Goal: Task Accomplishment & Management: Complete application form

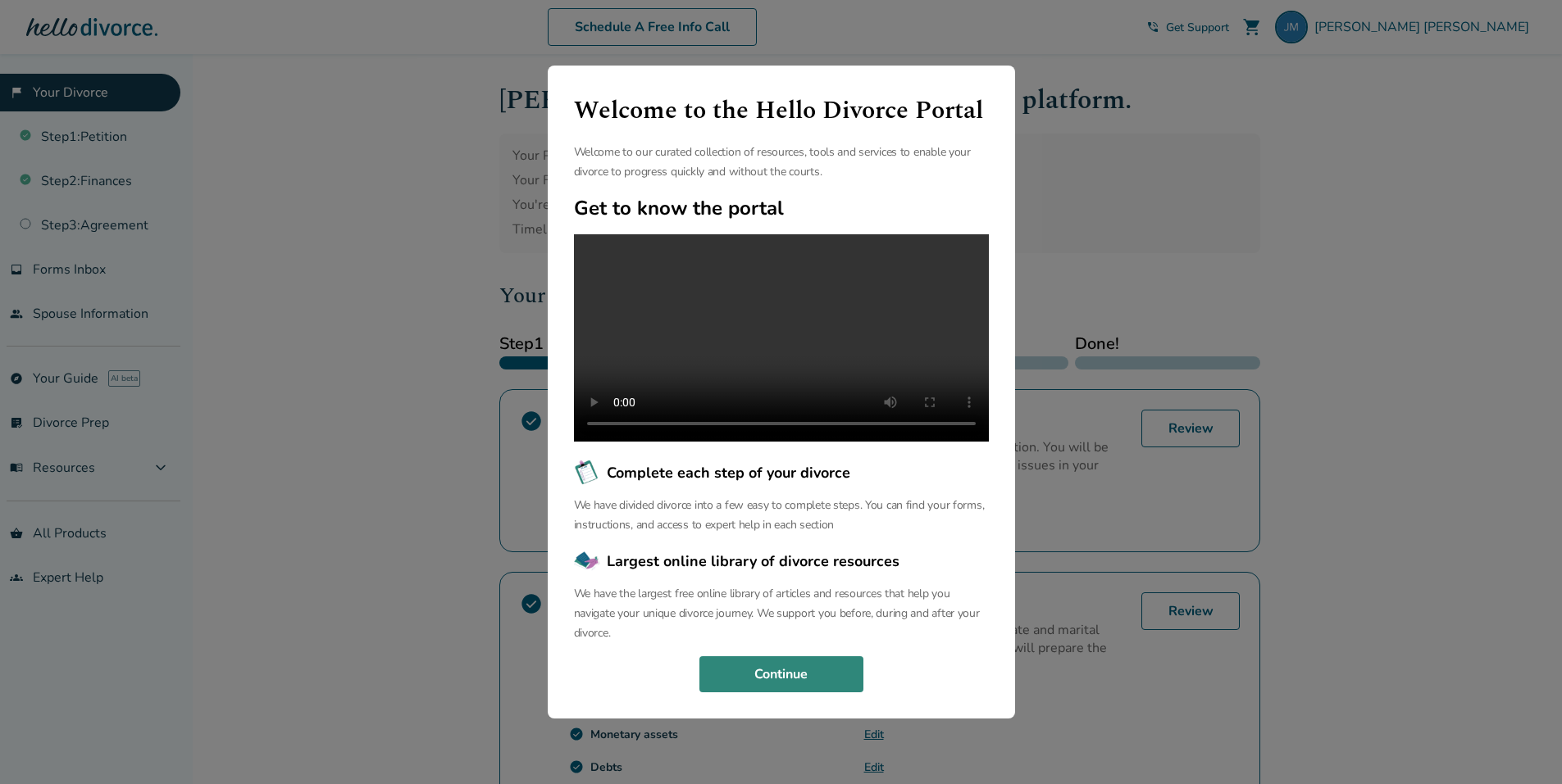
click at [765, 672] on button "Continue" at bounding box center [781, 674] width 164 height 36
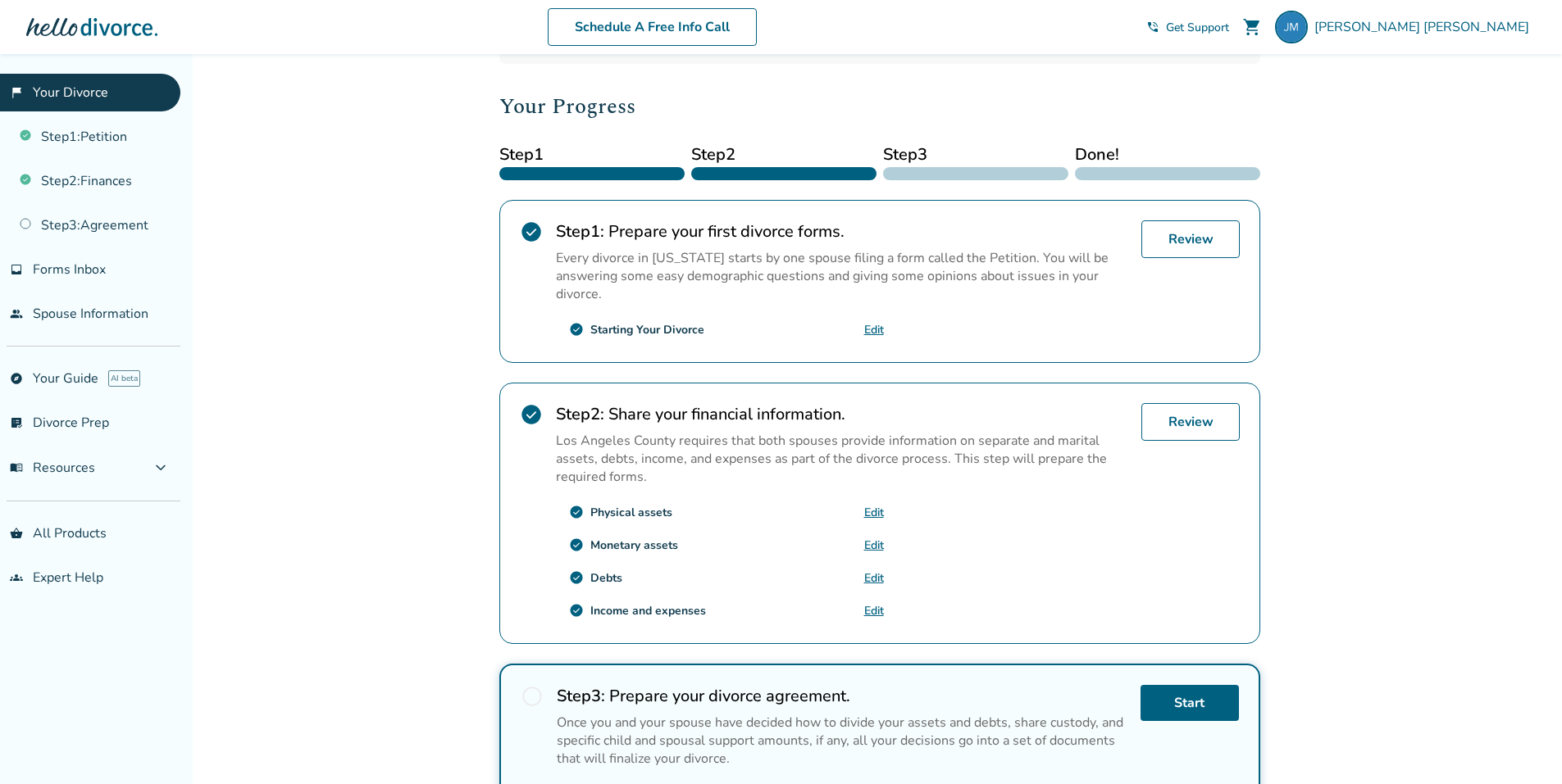
scroll to position [408, 0]
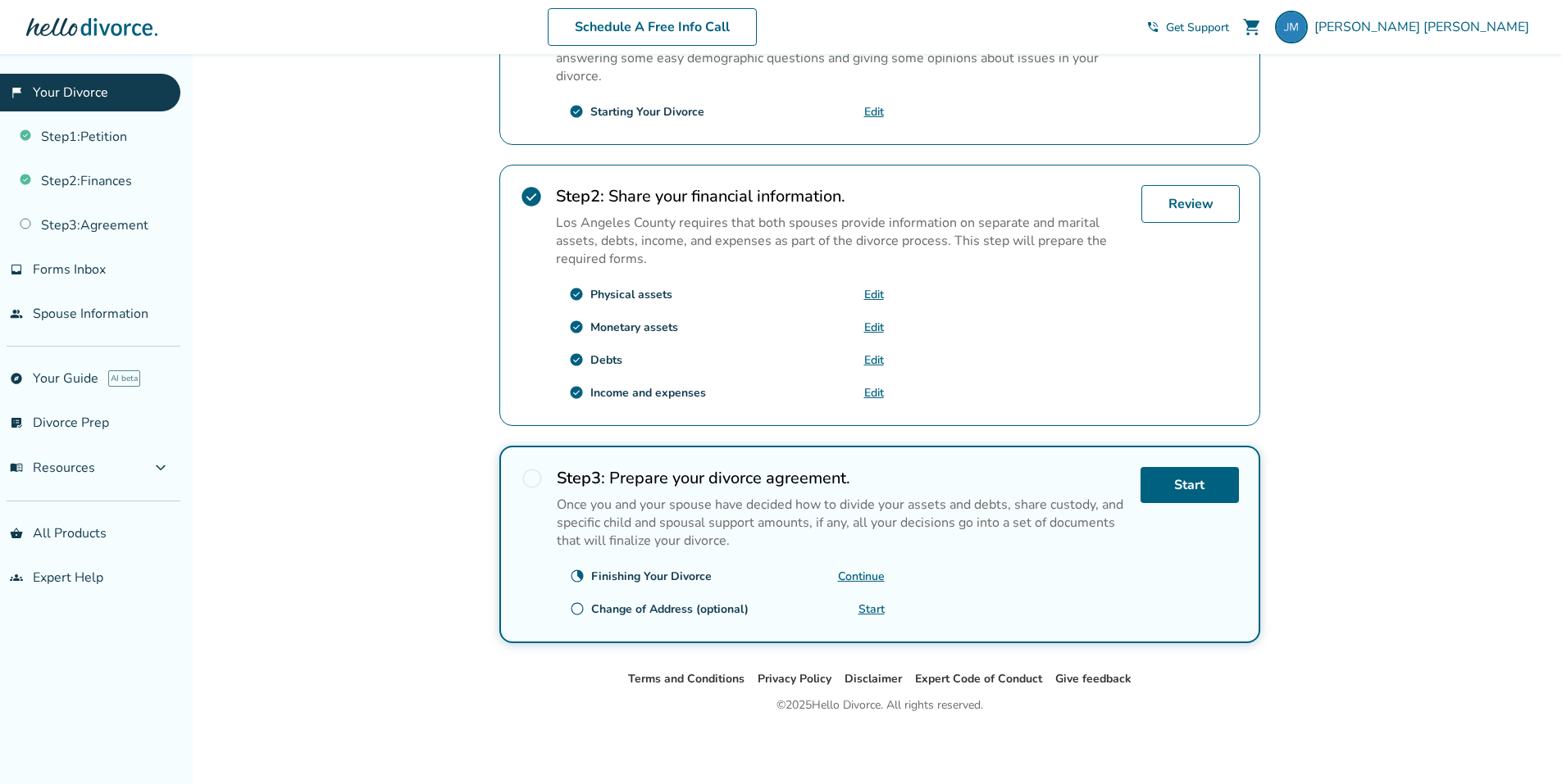
click at [859, 576] on link "Continue" at bounding box center [861, 577] width 47 height 16
click at [536, 473] on span "radio_button_unchecked" at bounding box center [532, 478] width 23 height 23
click at [1192, 481] on link "Start" at bounding box center [1190, 484] width 98 height 36
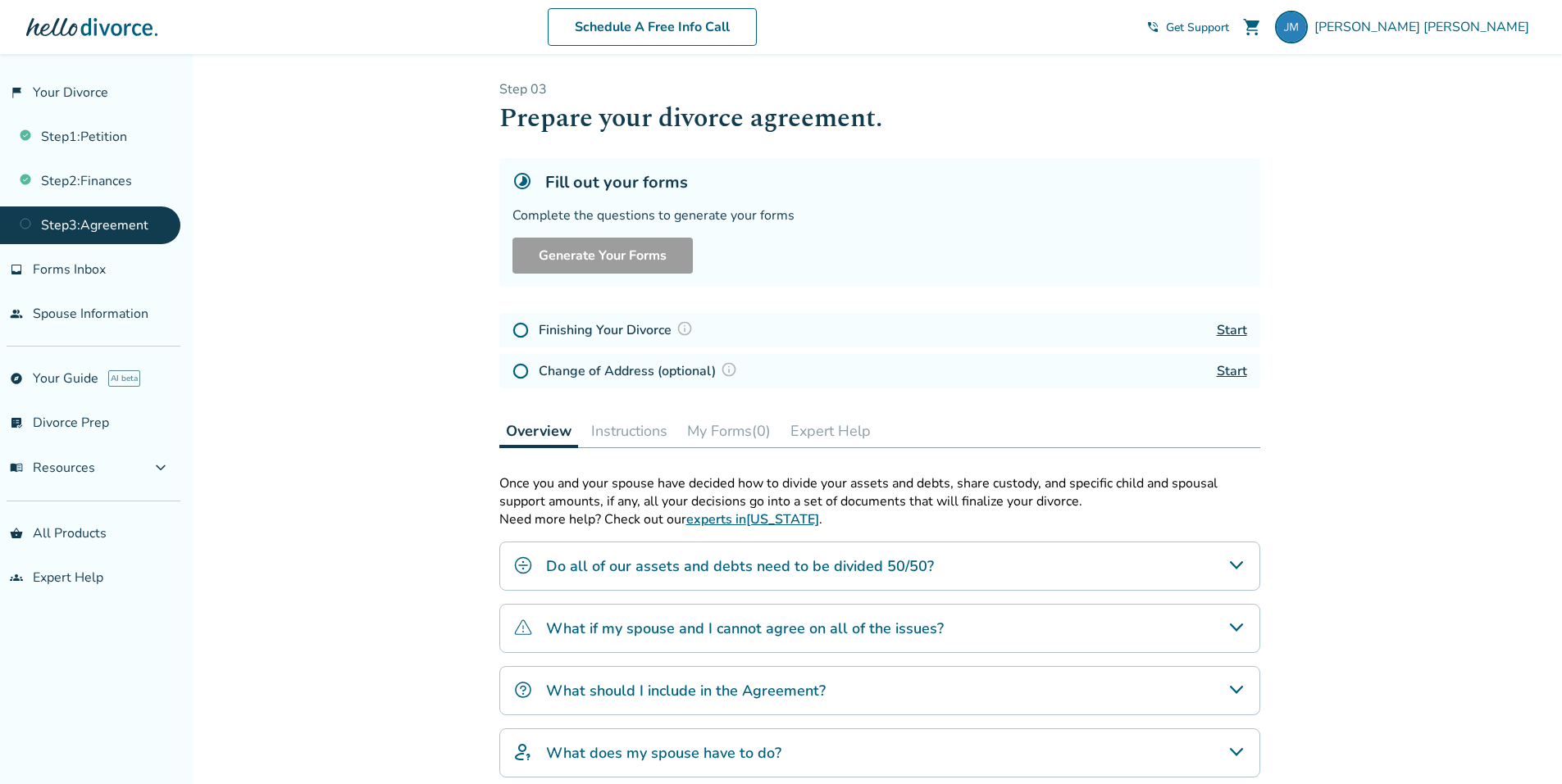
click at [1230, 332] on link "Start" at bounding box center [1232, 330] width 31 height 18
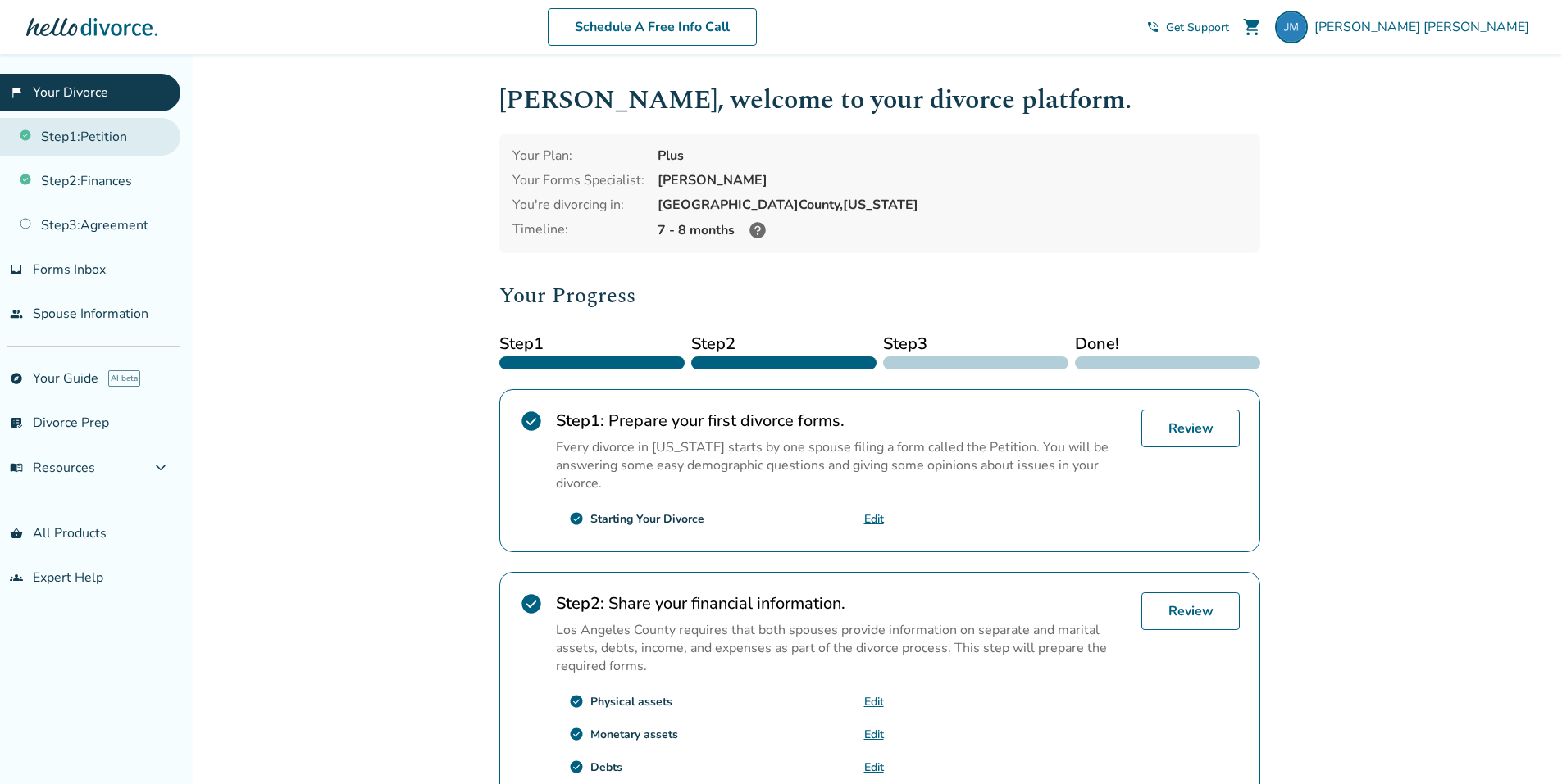
click at [113, 137] on link "Step 1 : Petition" at bounding box center [90, 136] width 180 height 37
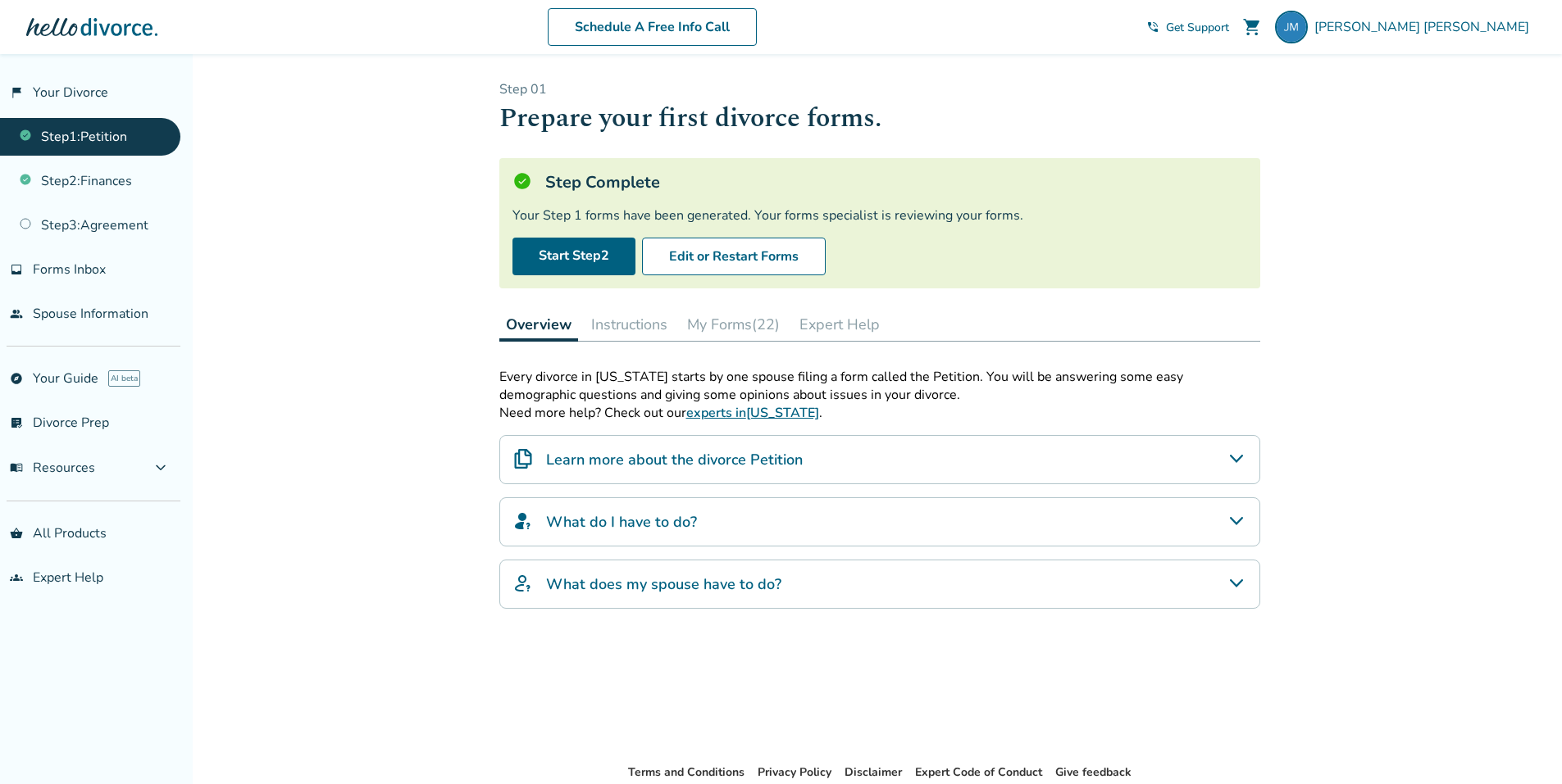
click at [721, 321] on button "My Forms (22)" at bounding box center [733, 325] width 105 height 33
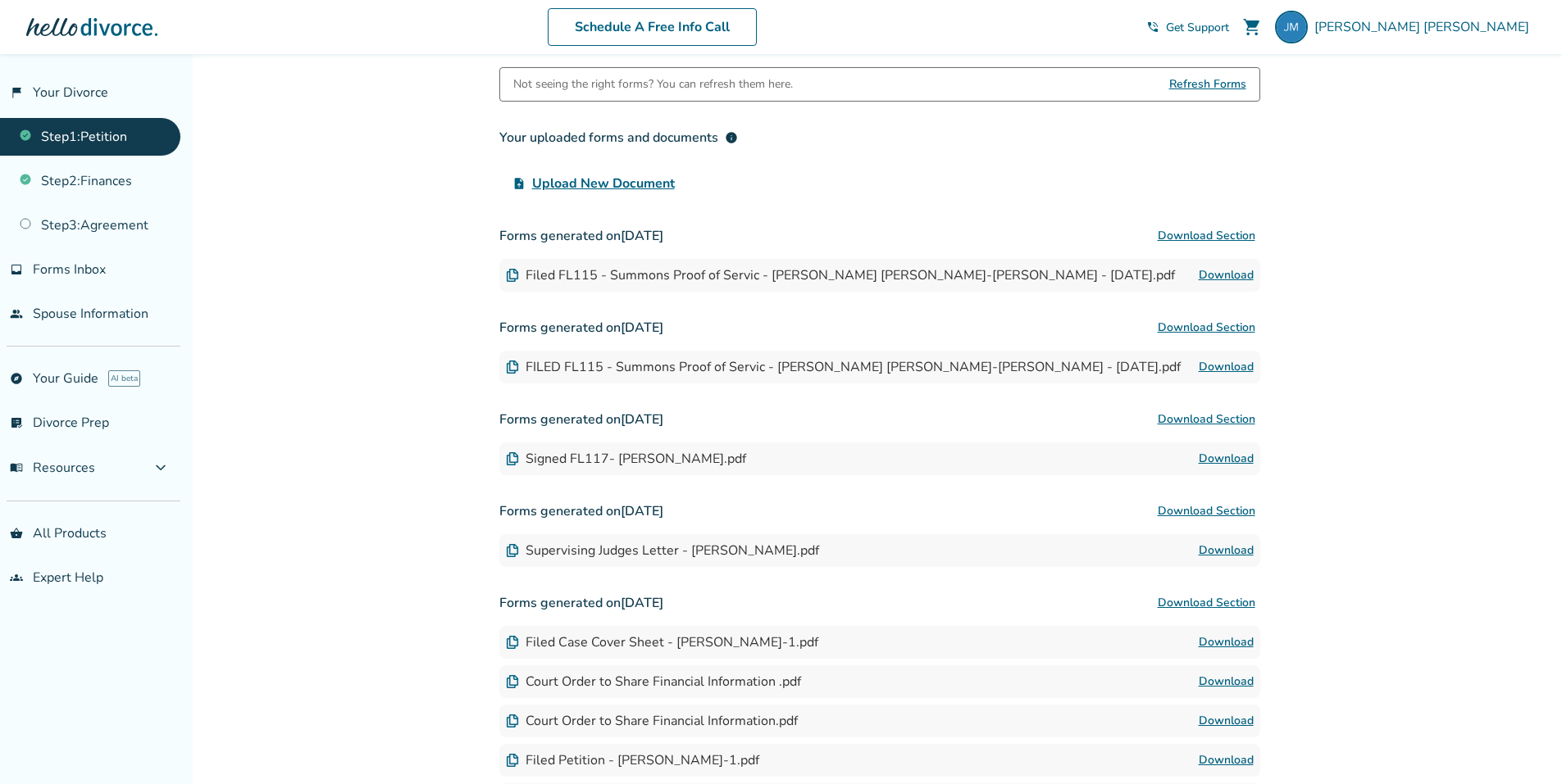
scroll to position [241, 0]
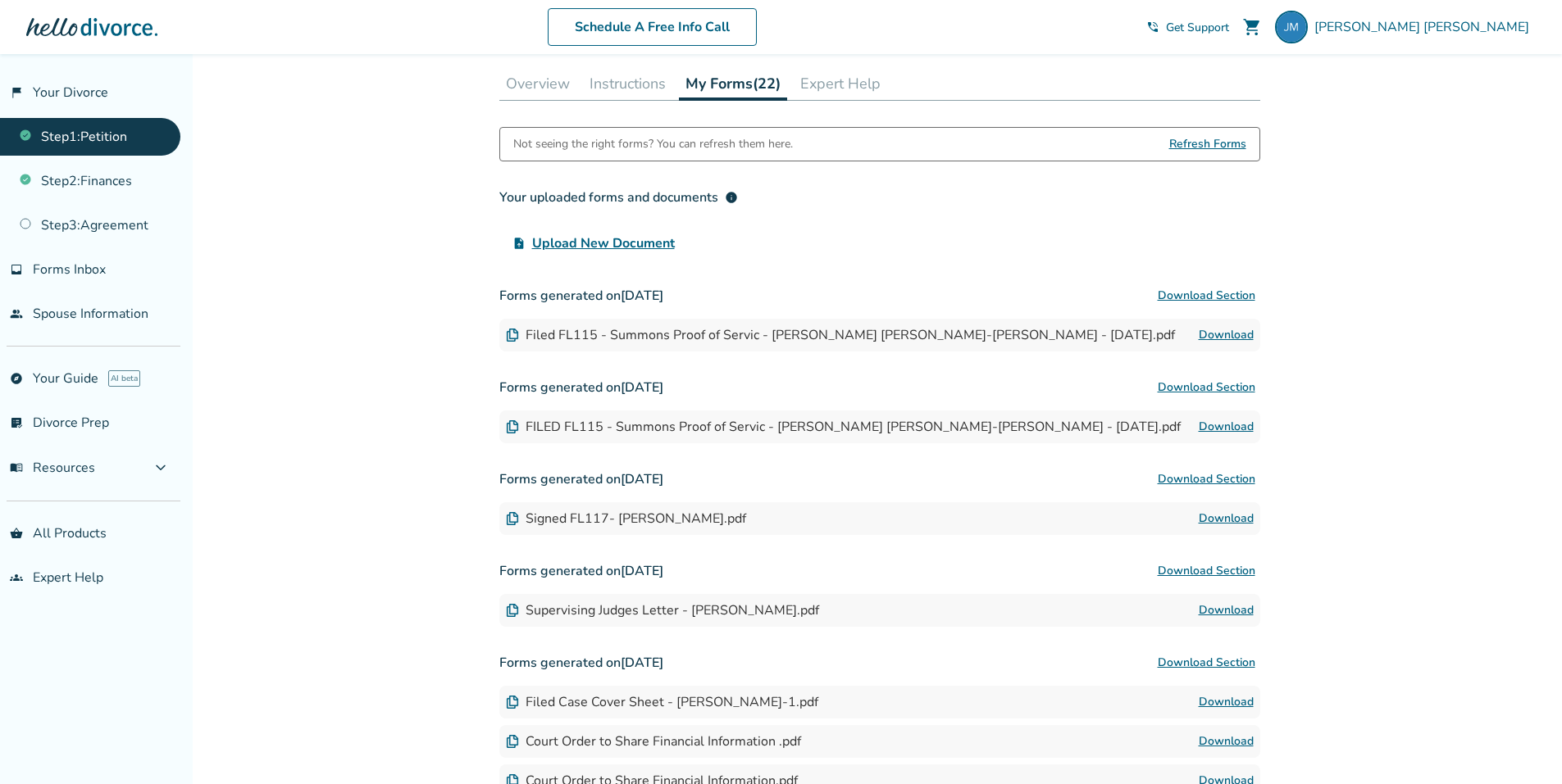
click at [1215, 331] on link "Download" at bounding box center [1226, 335] width 55 height 20
click at [69, 222] on link "Step 3 : Agreement" at bounding box center [90, 225] width 180 height 37
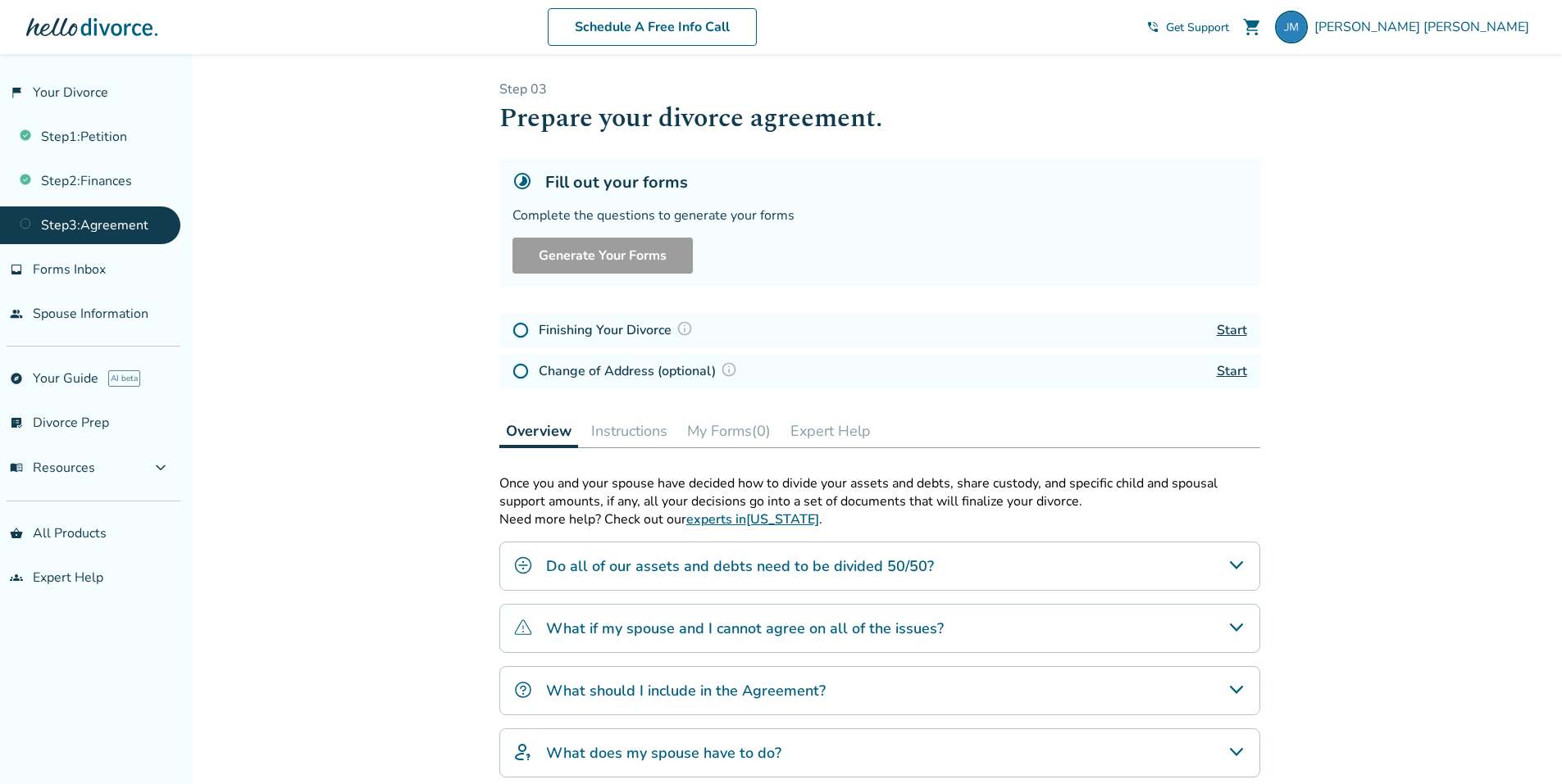
click at [1240, 325] on link "Start" at bounding box center [1232, 330] width 31 height 18
